Goal: Task Accomplishment & Management: Manage account settings

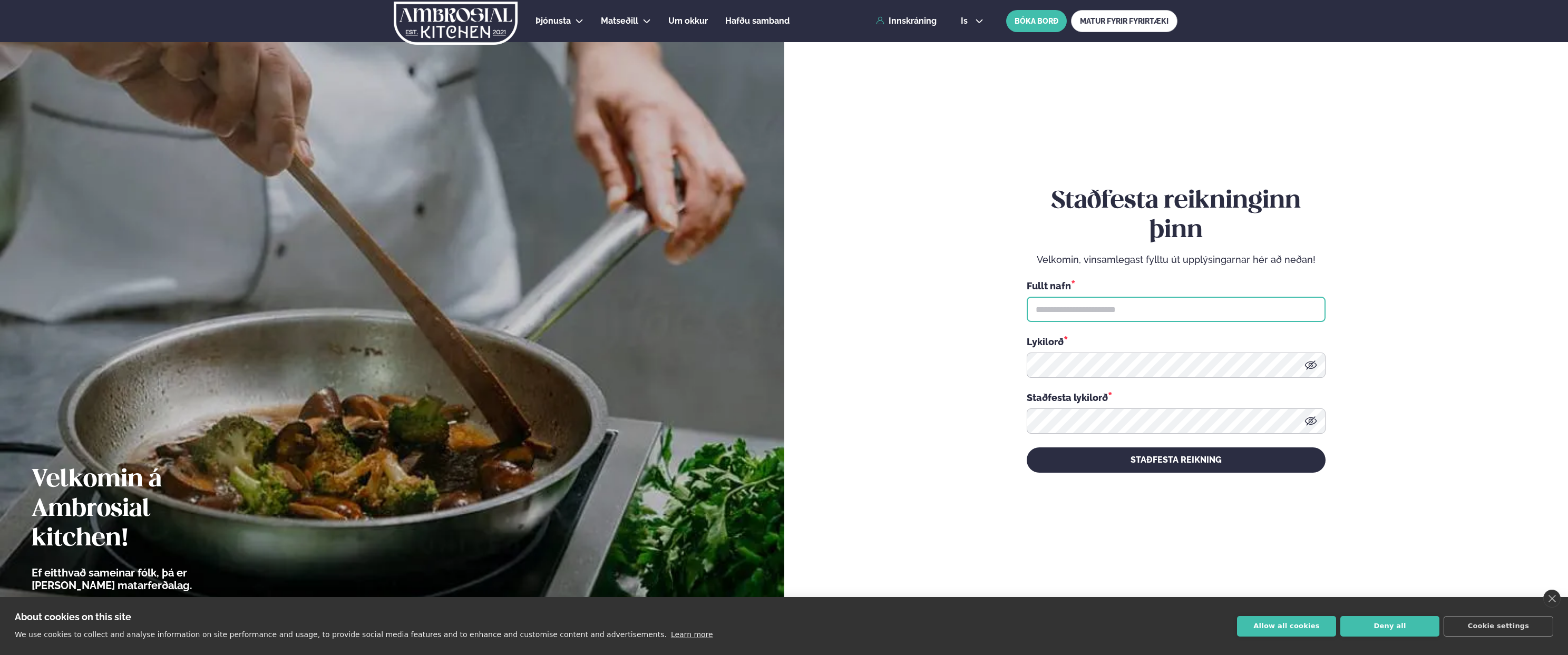
click at [1155, 308] on input "text" at bounding box center [1176, 308] width 299 height 25
type input "**********"
click at [1311, 368] on icon at bounding box center [1310, 365] width 12 height 9
click at [1313, 420] on icon at bounding box center [1310, 421] width 13 height 13
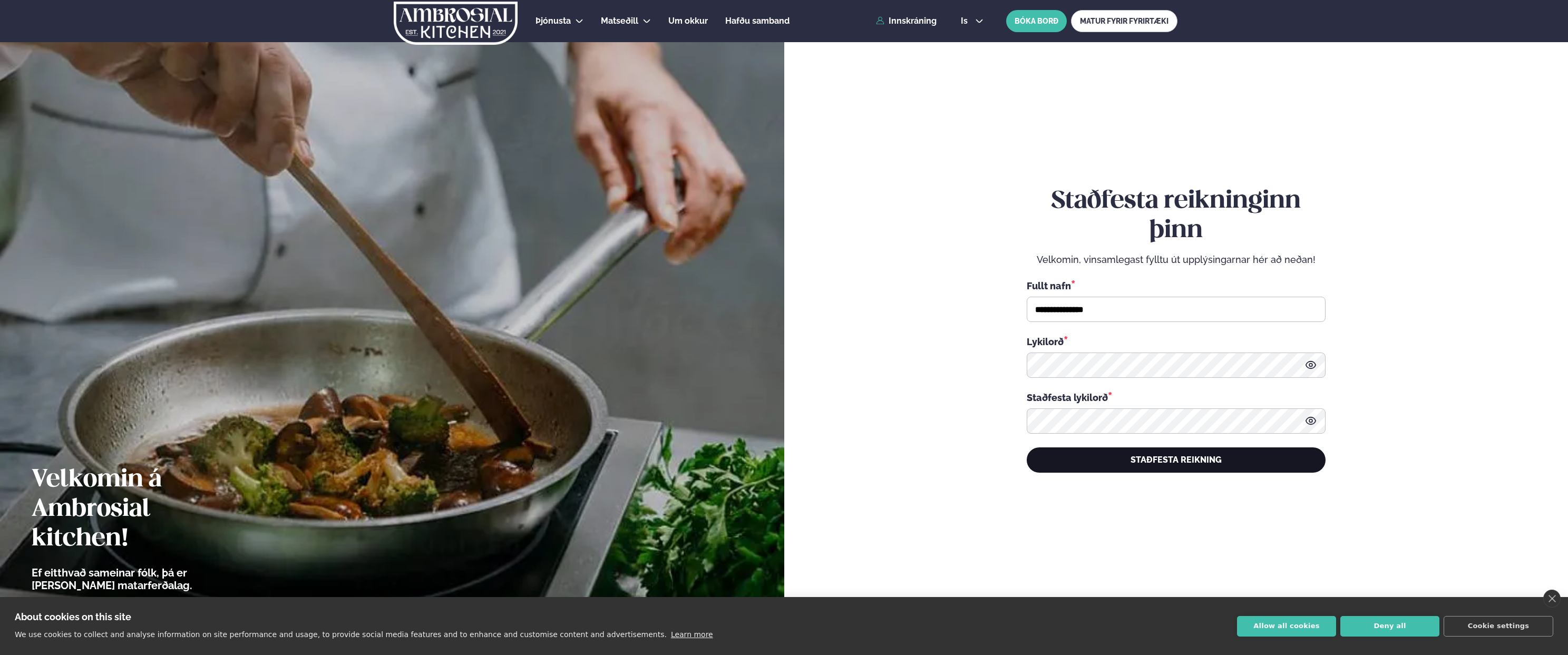
click at [1265, 465] on button "STAÐFESTA REIKNING" at bounding box center [1176, 460] width 299 height 25
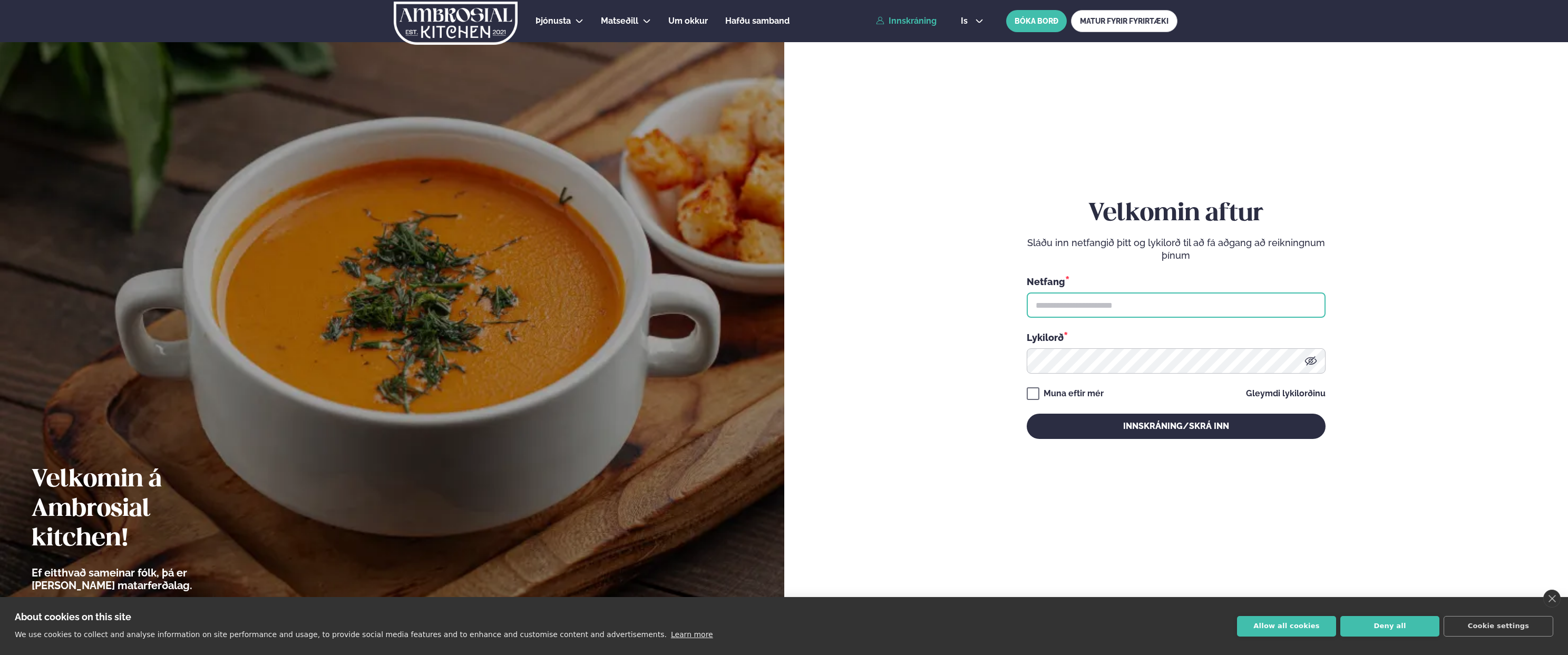
click at [1116, 308] on input "text" at bounding box center [1176, 304] width 299 height 25
type input "*"
